Goal: Task Accomplishment & Management: Use online tool/utility

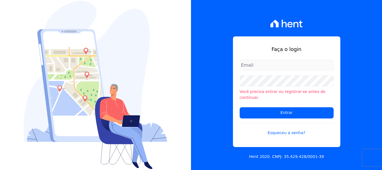
type input "[EMAIL_ADDRESS][DOMAIN_NAME]"
click at [288, 68] on input "[EMAIL_ADDRESS][DOMAIN_NAME]" at bounding box center [287, 65] width 94 height 11
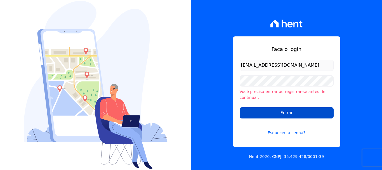
click at [292, 112] on input "Entrar" at bounding box center [287, 112] width 94 height 11
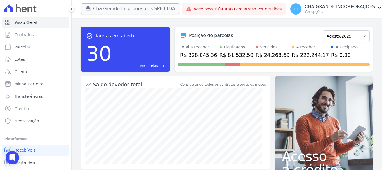
click at [100, 10] on button "Chã Grande Incorporações SPE LTDA" at bounding box center [130, 8] width 99 height 11
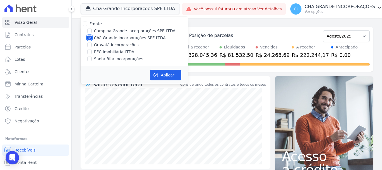
click at [91, 38] on input "Chã Grande Incorporações SPE LTDA" at bounding box center [89, 38] width 4 height 4
checkbox input "false"
click at [112, 45] on label "Gravatá Incorporações" at bounding box center [116, 45] width 45 height 6
click at [92, 45] on input "Gravatá Incorporações" at bounding box center [89, 45] width 4 height 4
checkbox input "true"
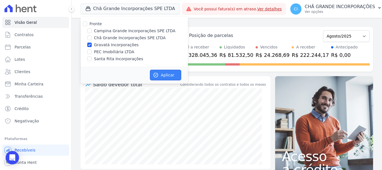
click at [171, 72] on button "Aplicar" at bounding box center [165, 75] width 31 height 11
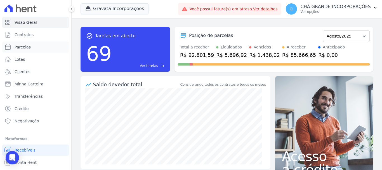
click at [20, 46] on span "Parcelas" at bounding box center [23, 47] width 16 height 6
select select
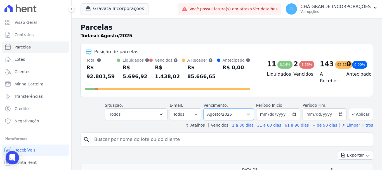
click at [233, 109] on select "Filtrar por período ──────── Todos os meses Julho/2021 Agosto/2021 Setembro/202…" at bounding box center [229, 114] width 50 height 12
select select "07/2025"
click at [207, 108] on select "Filtrar por período ──────── Todos os meses Julho/2021 Agosto/2021 Setembro/202…" at bounding box center [229, 114] width 50 height 12
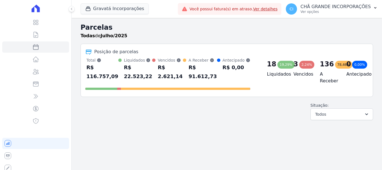
select select
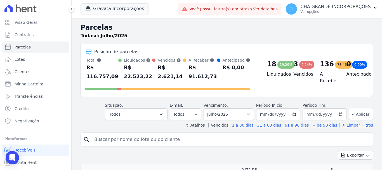
drag, startPoint x: 226, startPoint y: 132, endPoint x: 221, endPoint y: 129, distance: 6.0
click at [225, 134] on input "search" at bounding box center [231, 139] width 280 height 11
type input "edgar roque"
select select
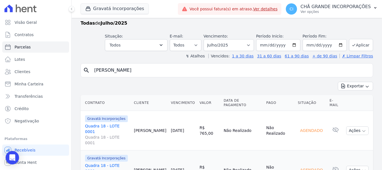
scroll to position [23, 0]
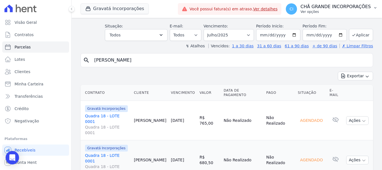
click at [334, 5] on p "CHÃ GRANDE INCORPORAÇÕES" at bounding box center [336, 7] width 71 height 6
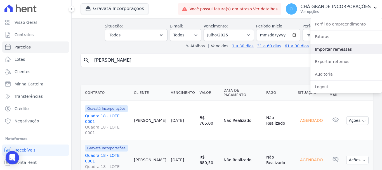
click at [336, 48] on link "Importar remessas" at bounding box center [347, 49] width 72 height 10
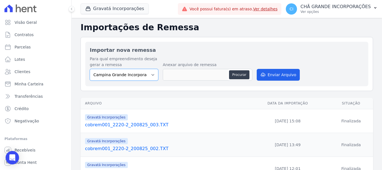
click at [135, 74] on select "Campina Grande Incorporações SPE LTDA Chã Grande Incorporações SPE LTDA Gravatá…" at bounding box center [124, 75] width 69 height 12
select select "5275b983-619f-43ac-95cf-dea9128da5c7"
click at [90, 69] on select "Campina Grande Incorporações SPE LTDA Chã Grande Incorporações SPE LTDA Gravatá…" at bounding box center [124, 75] width 69 height 12
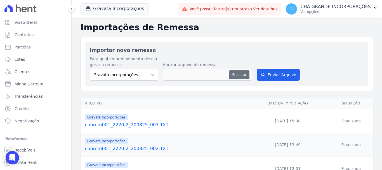
click at [241, 76] on button "Procurar" at bounding box center [239, 74] width 20 height 9
type input "cobrem001_2220-2_290825_001.TXT"
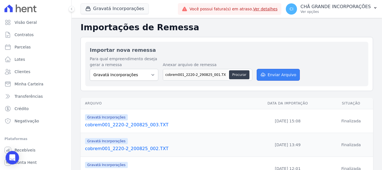
click at [285, 72] on button "Enviar Arquivo" at bounding box center [278, 75] width 43 height 12
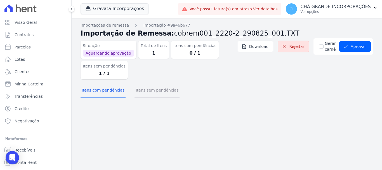
click at [157, 91] on button "Itens sem pendências" at bounding box center [157, 90] width 45 height 15
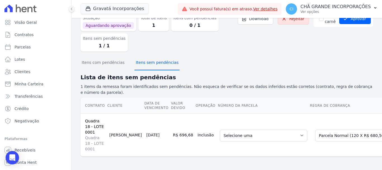
scroll to position [32, 0]
click at [264, 133] on select "Selecione uma 2 - 30/06/2025 - R$ 676,46 - Agendado 3 - 22/07/2025 - R$ 680,50 …" at bounding box center [264, 136] width 88 height 12
click at [331, 130] on select "Selecione uma Nova Parcela Avulsa Parcela Avulsa Existente Sinal (5 X R$ 765,00…" at bounding box center [356, 136] width 82 height 12
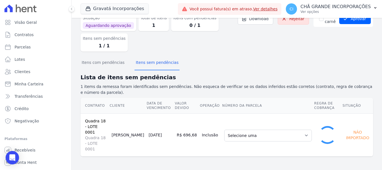
scroll to position [17, 0]
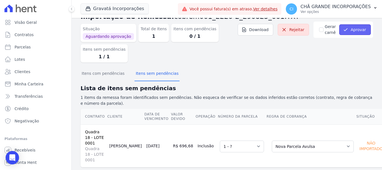
click at [363, 30] on button "Aprovar" at bounding box center [355, 29] width 32 height 11
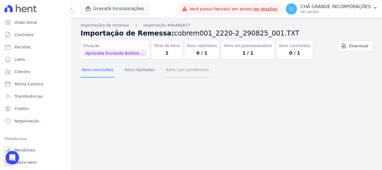
click at [182, 70] on button "Itens com pendências" at bounding box center [187, 70] width 45 height 15
click at [143, 71] on button "Itens rejeitados" at bounding box center [139, 70] width 32 height 15
click at [86, 66] on button "Itens concluídos" at bounding box center [98, 70] width 34 height 15
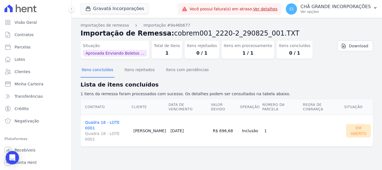
click at [102, 120] on link "Quadra 18 - LOTE 0001 Quadra 18 - LOTE 0001" at bounding box center [107, 131] width 44 height 22
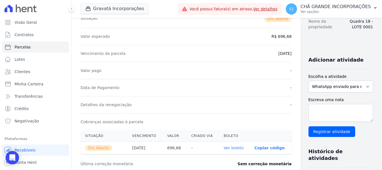
scroll to position [112, 0]
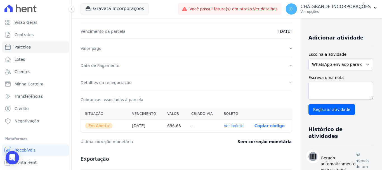
click at [224, 125] on link "Ver boleto" at bounding box center [234, 125] width 20 height 4
